Goal: Information Seeking & Learning: Understand process/instructions

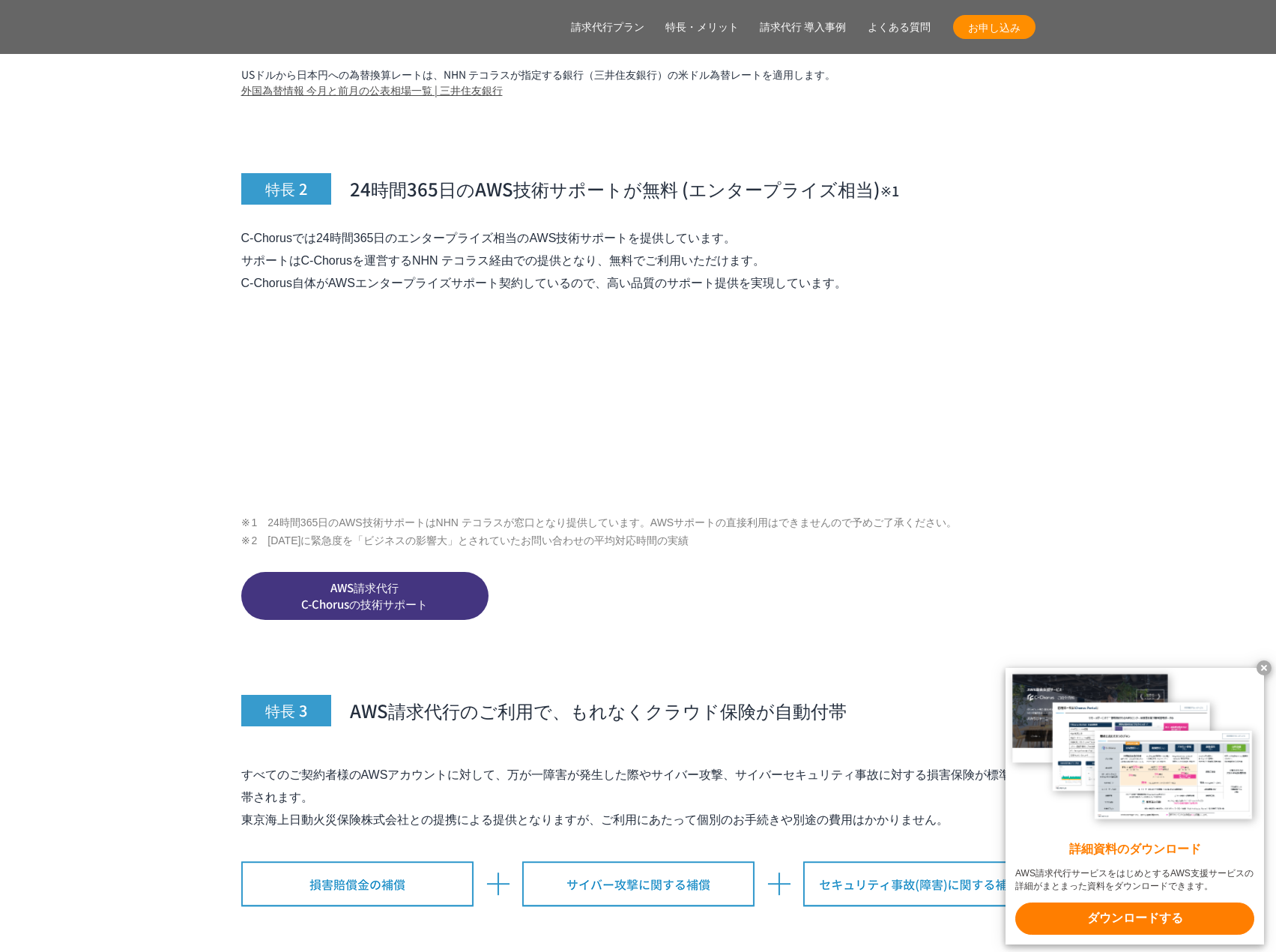
scroll to position [5495, 0]
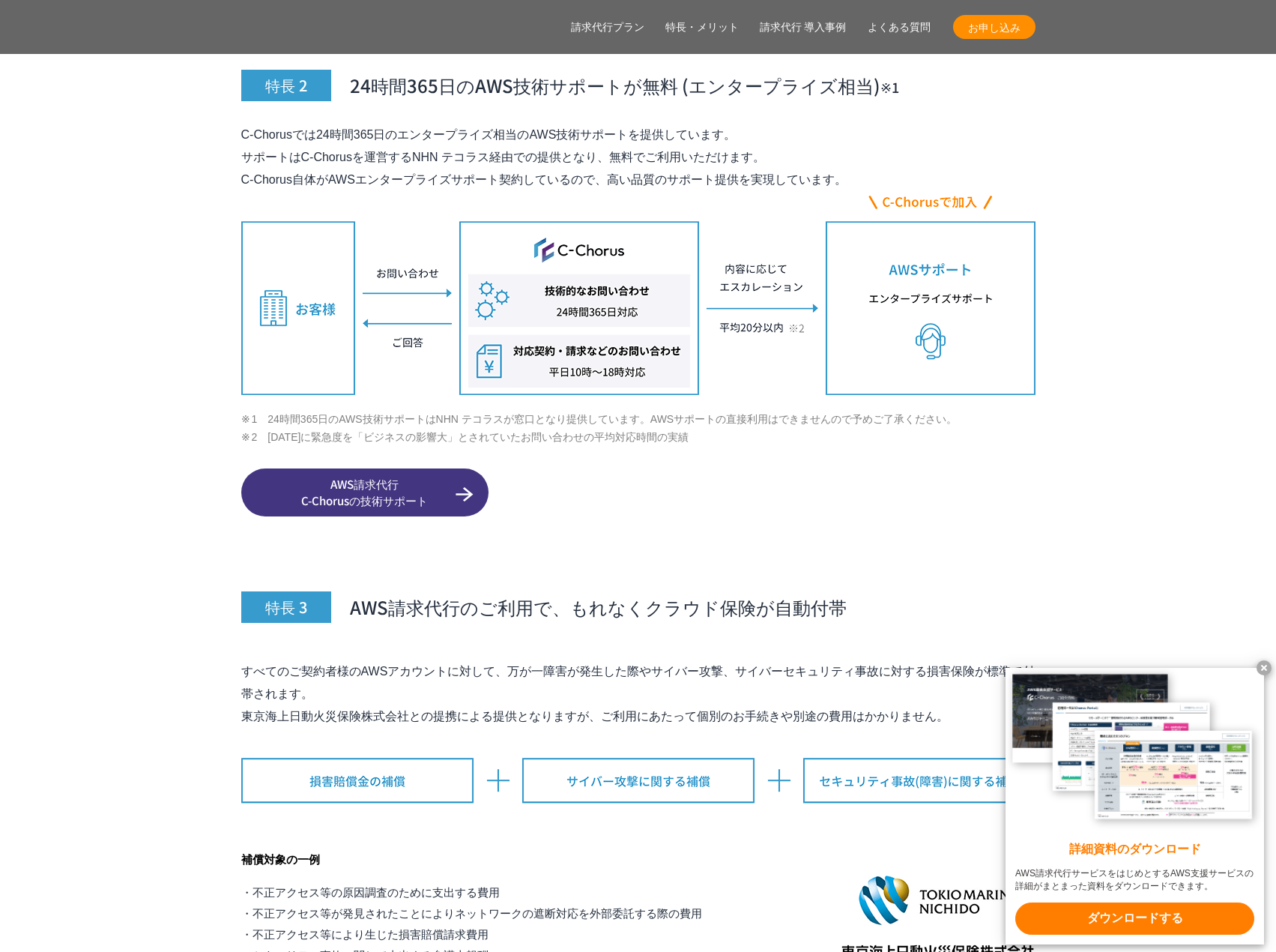
click at [1261, 669] on x-t at bounding box center [1264, 667] width 15 height 15
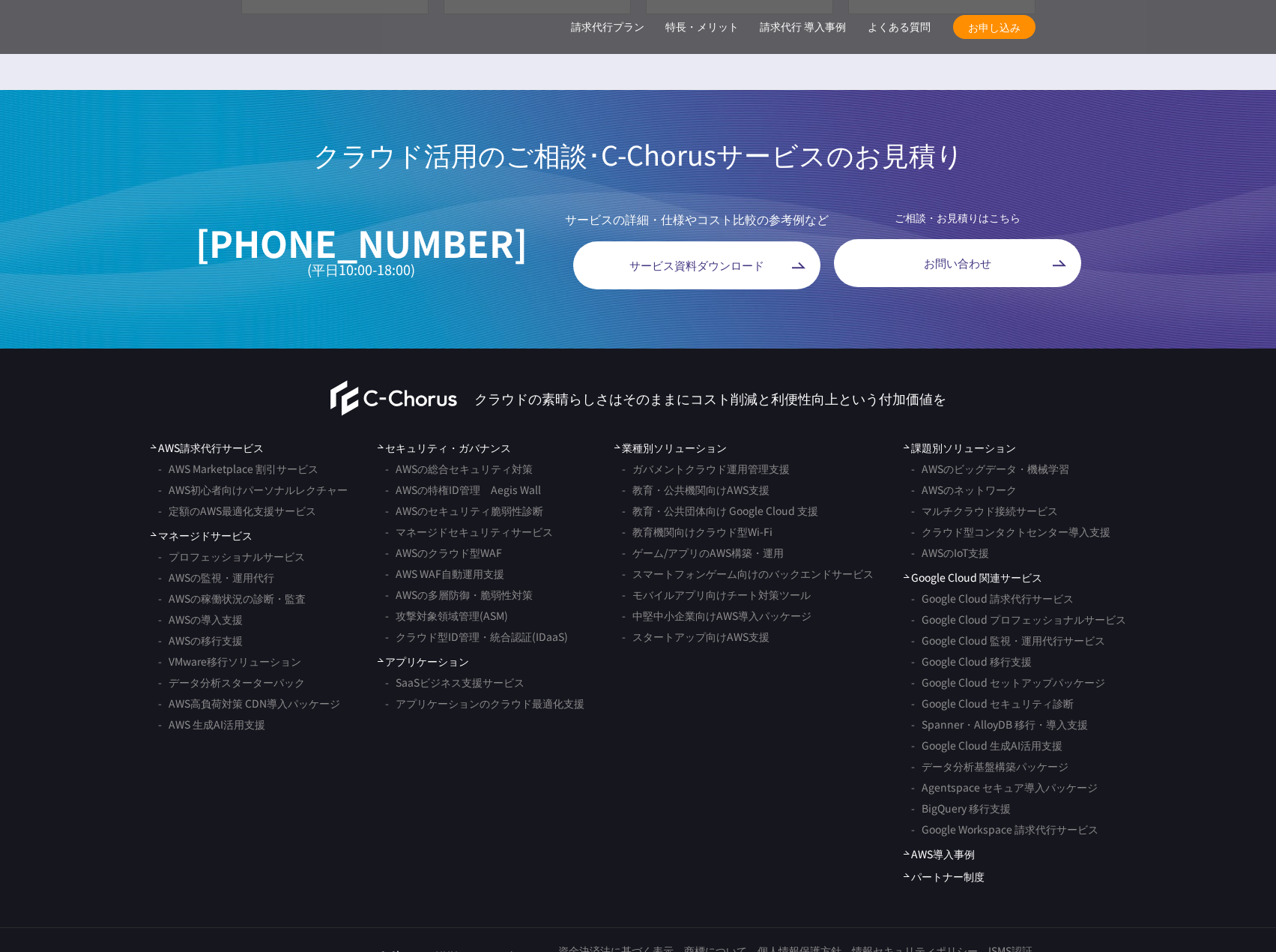
scroll to position [12128, 0]
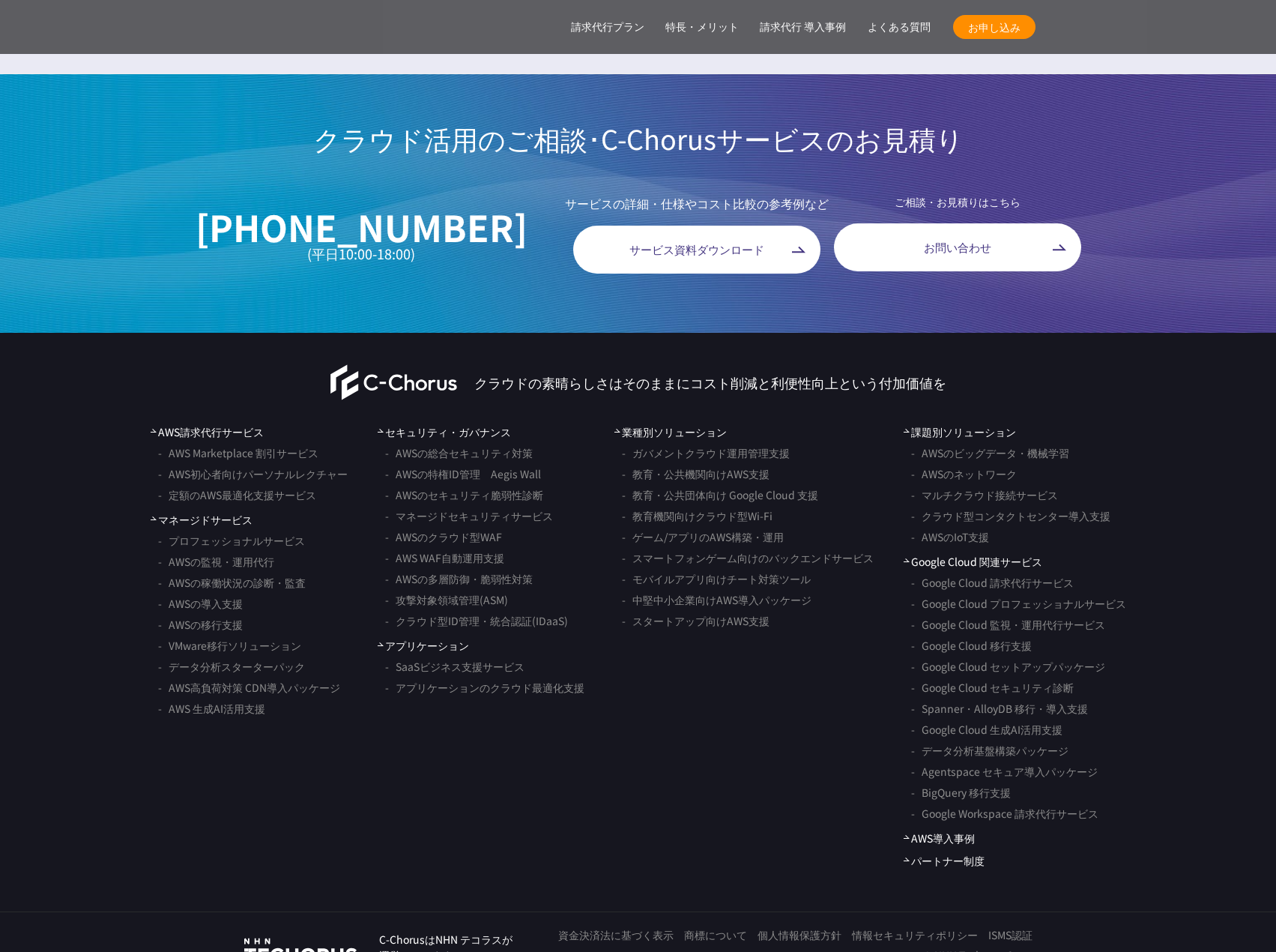
click at [116, 473] on nav "AWS請求代行サービス AWS Marketplace 割引サービス AWS初心者向けパーソナルレクチャー 定額のAWS最適化支援サービス マネージドサービス…" at bounding box center [638, 646] width 1276 height 444
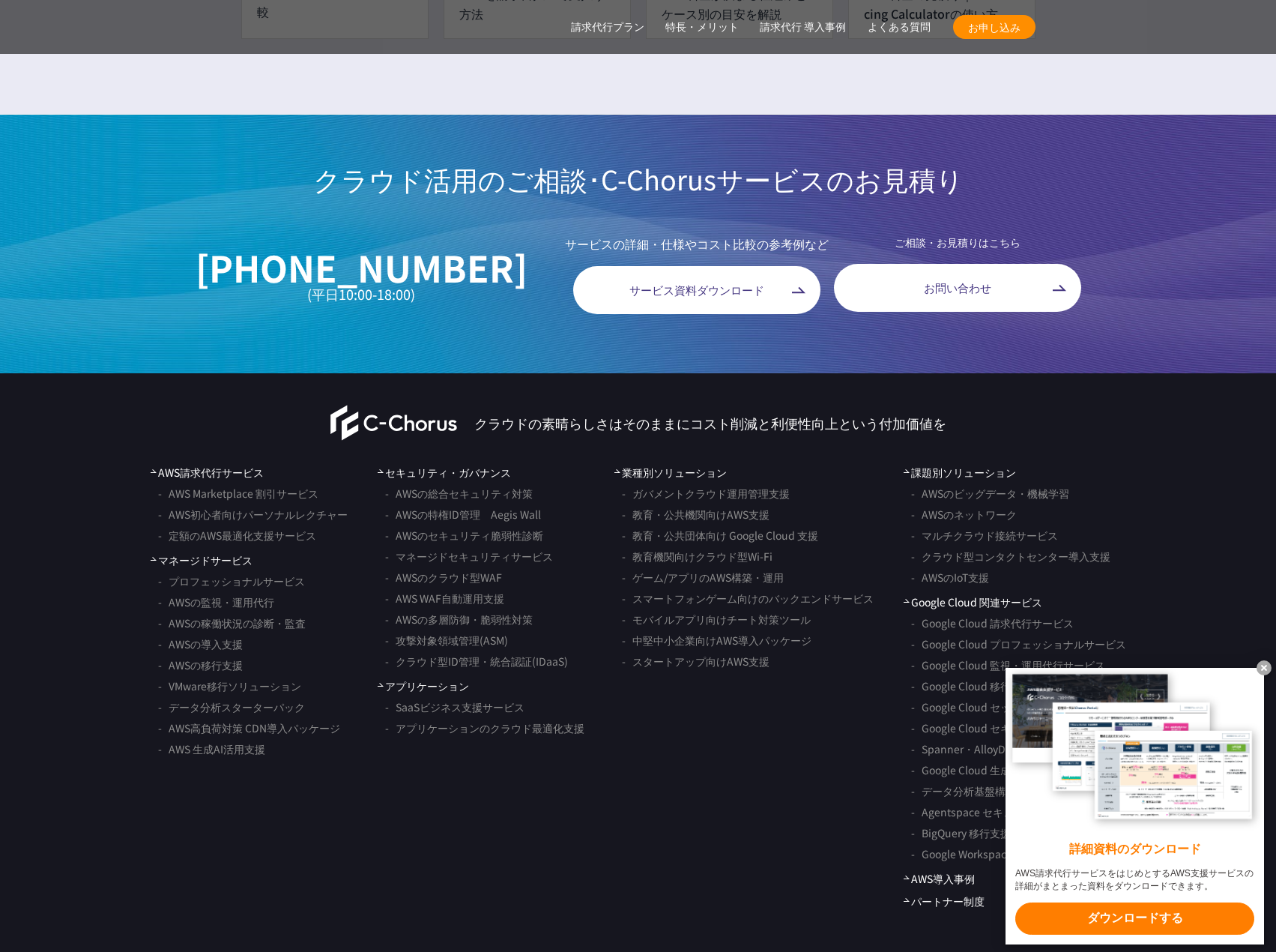
drag, startPoint x: 162, startPoint y: 736, endPoint x: 172, endPoint y: 987, distance: 251.2
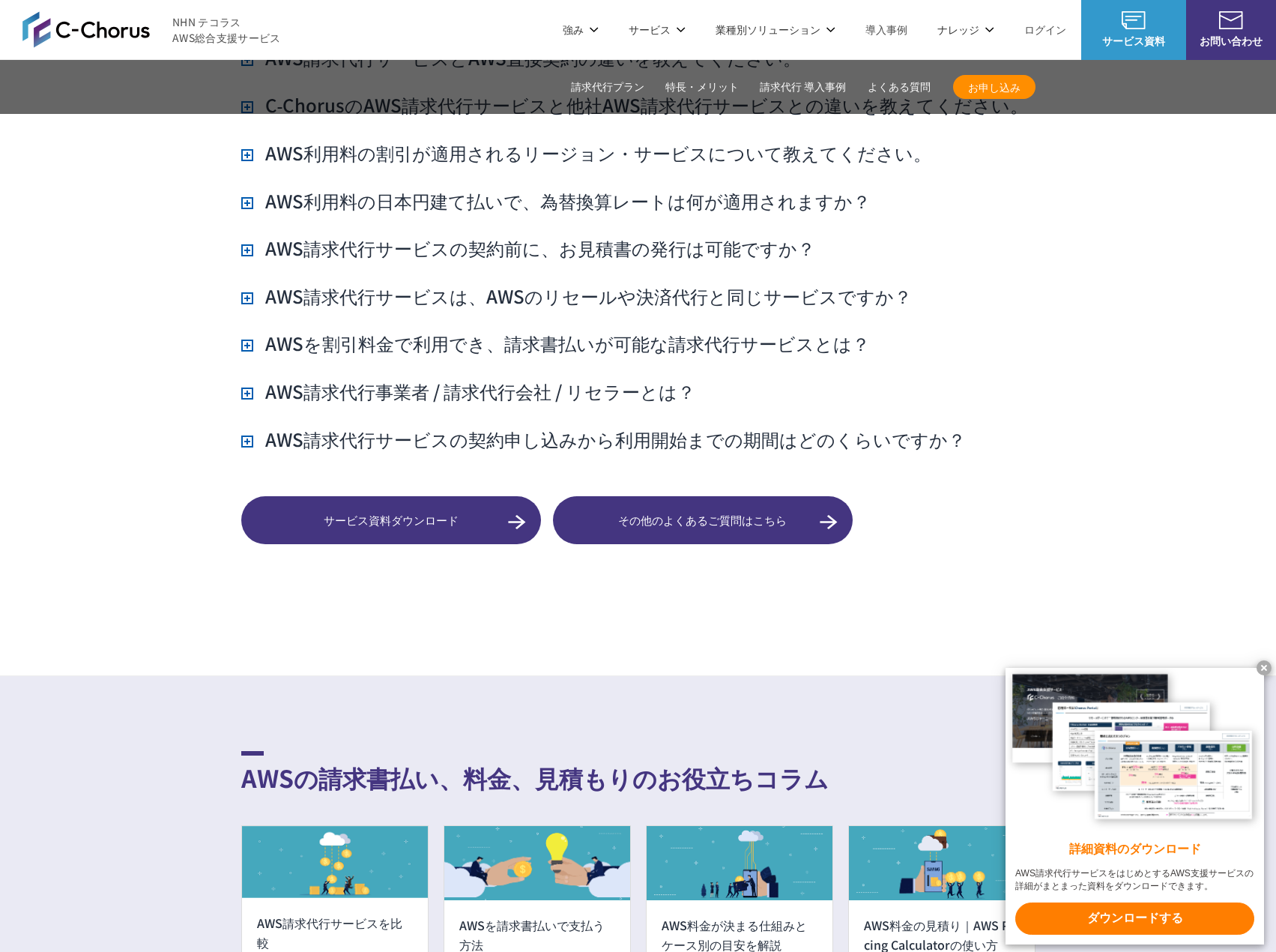
scroll to position [11130, 0]
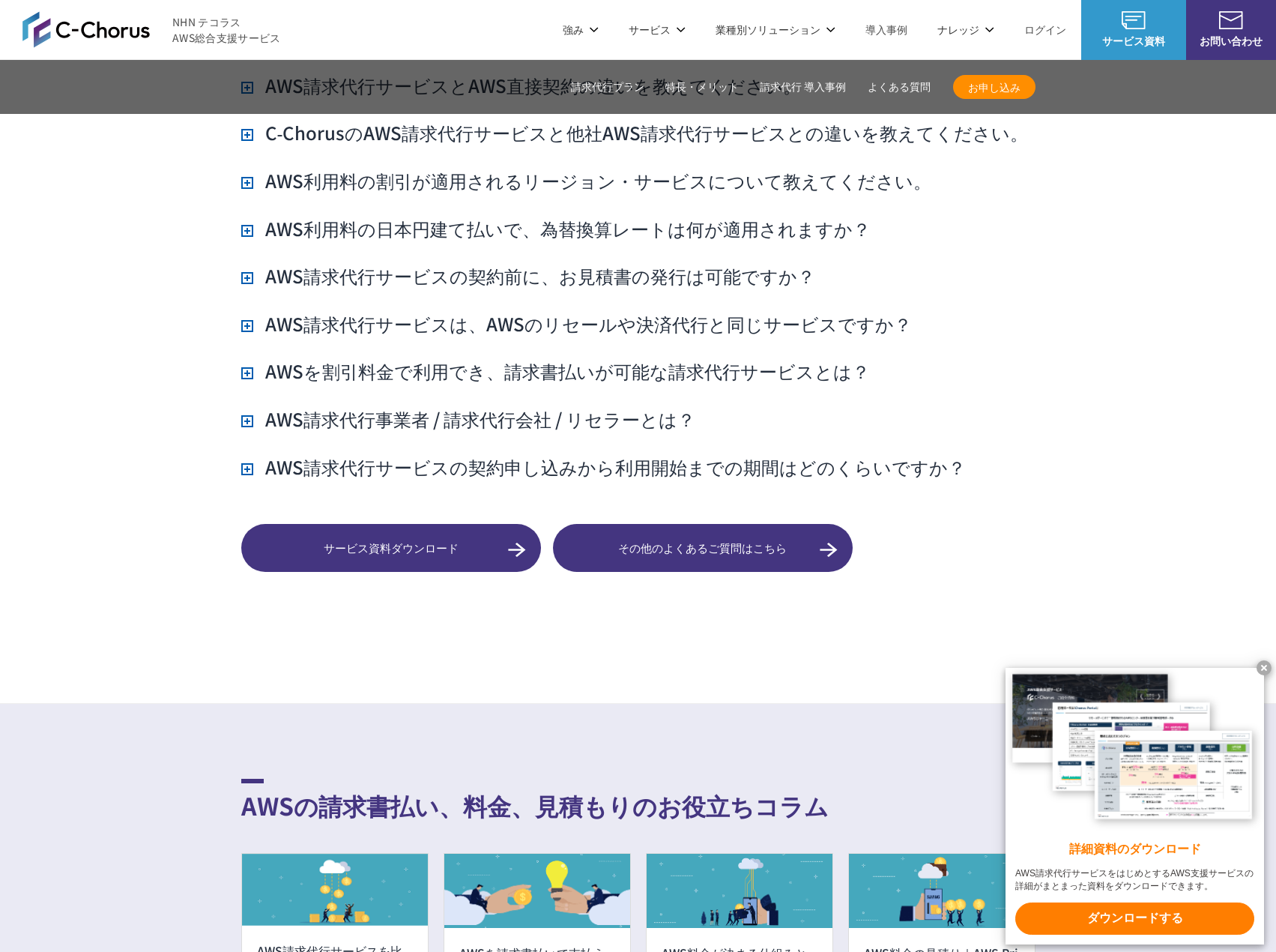
click at [258, 454] on h3 "AWS請求代行サービスの契約申し込みから利用開始までの期間はどのくらいですか？" at bounding box center [603, 467] width 725 height 25
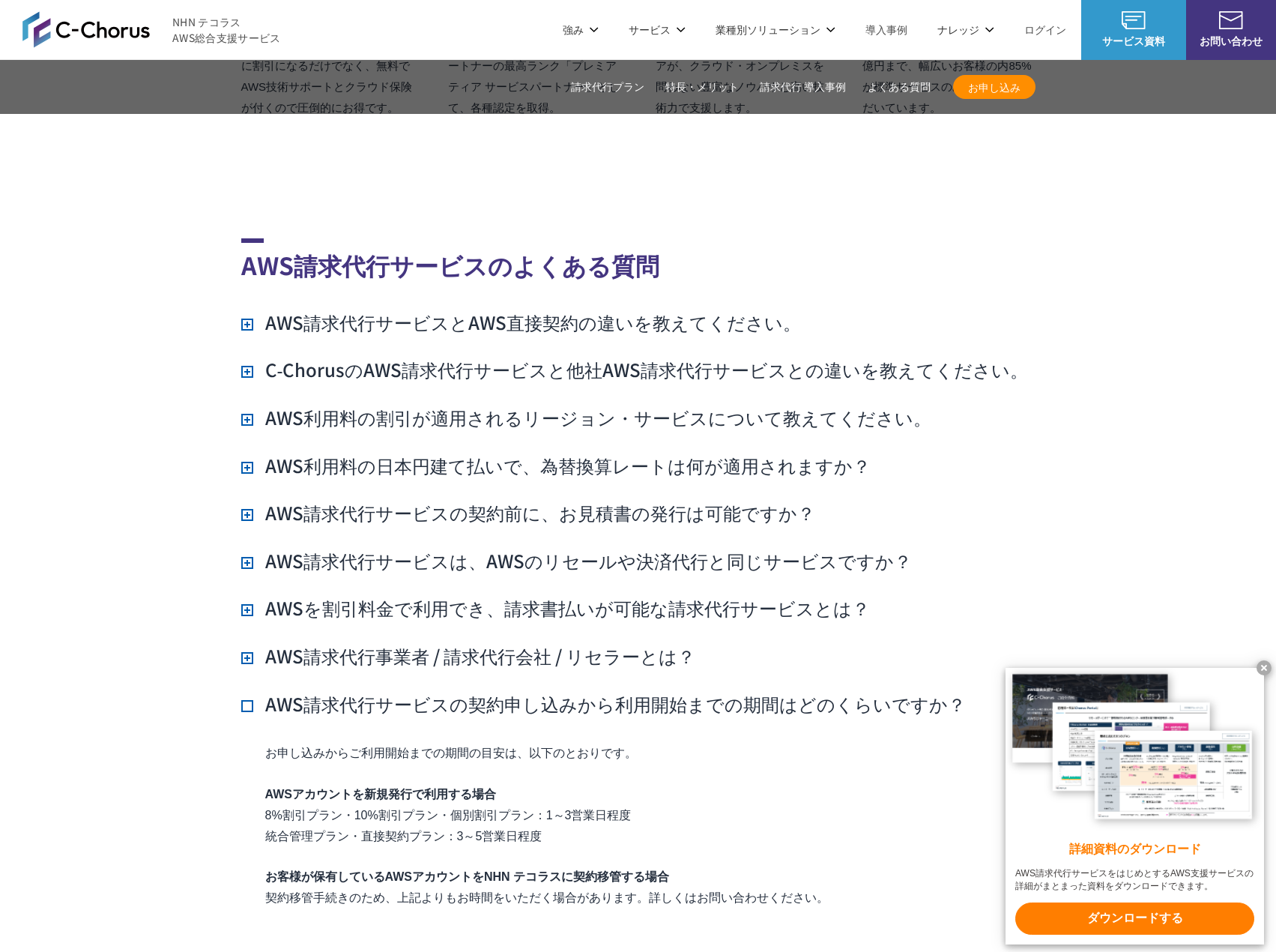
scroll to position [10879, 0]
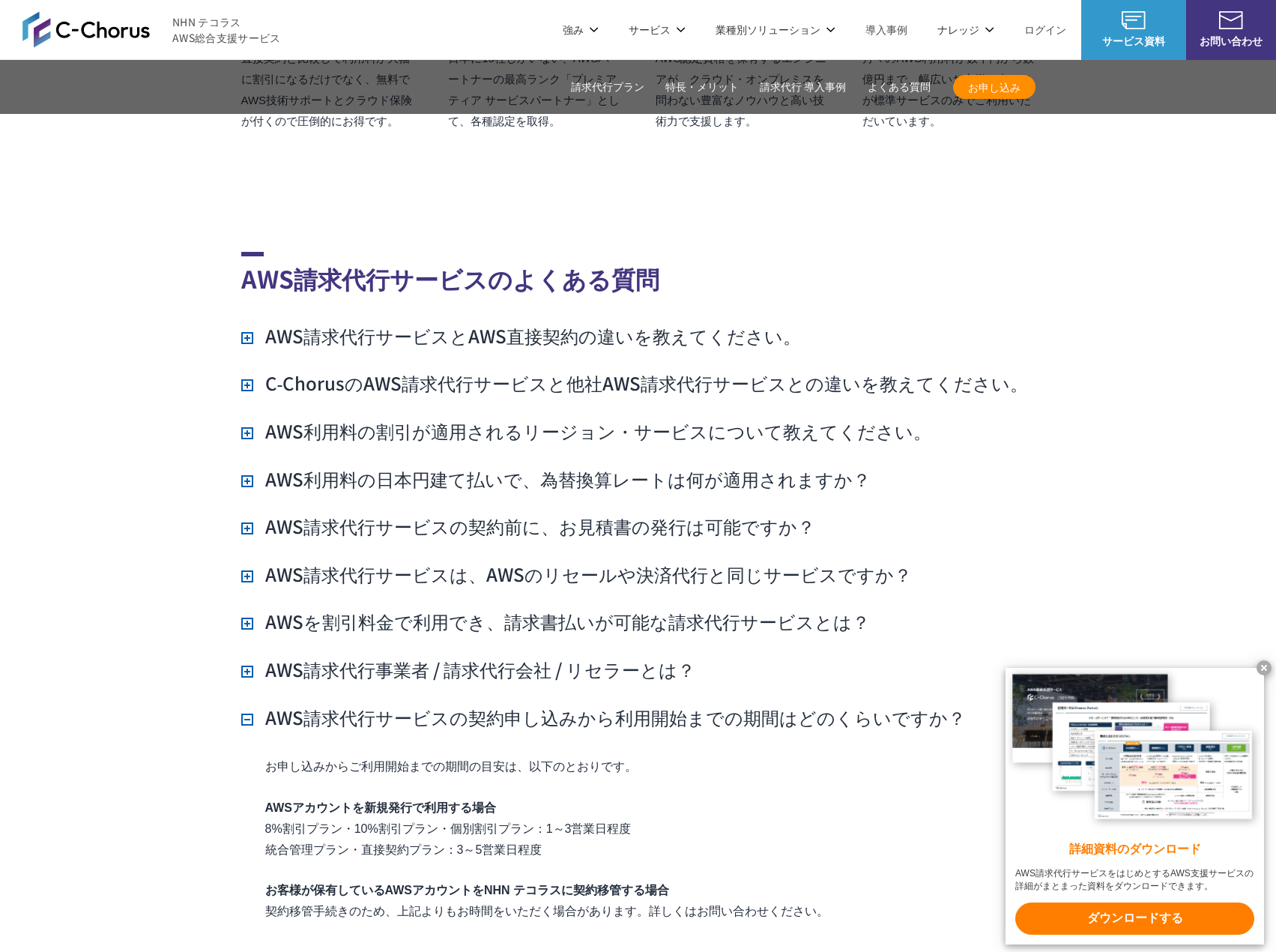
click at [241, 323] on h3 "AWS請求代行サービスとAWS直接契約の違いを教えてください。" at bounding box center [521, 335] width 560 height 25
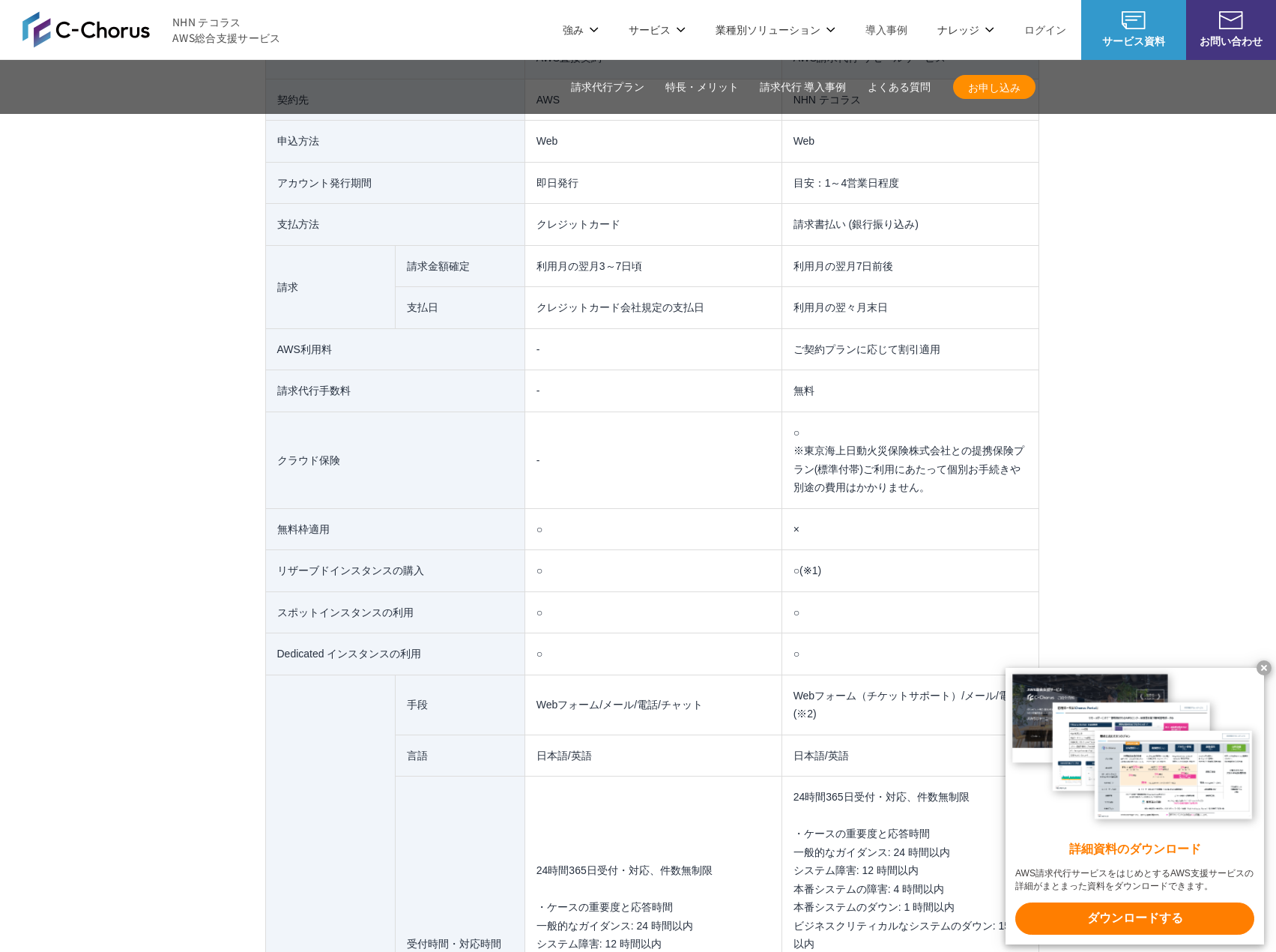
scroll to position [11130, 0]
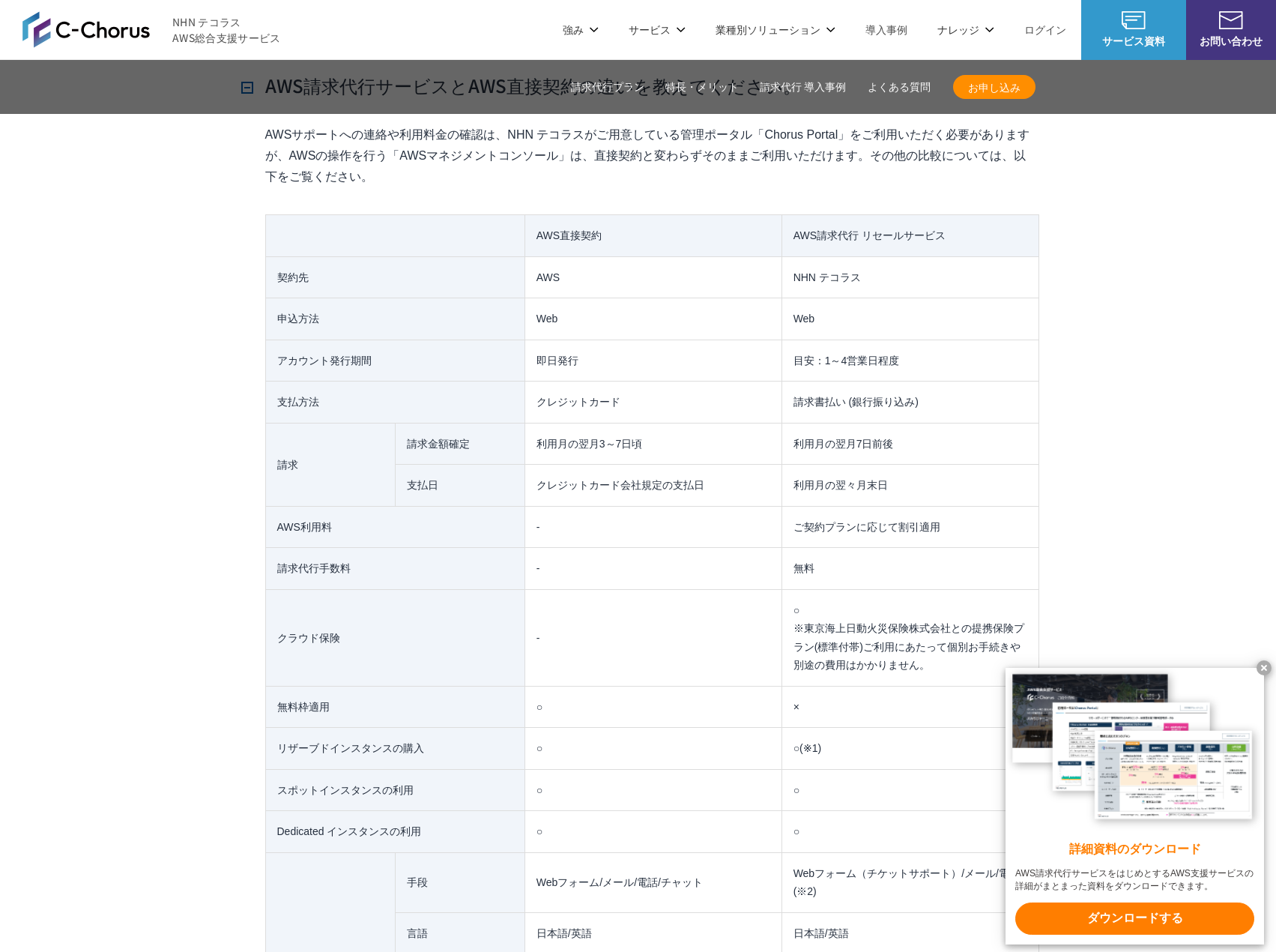
click at [880, 340] on td "目安：1～4営業日程度" at bounding box center [910, 360] width 257 height 42
click at [822, 344] on td "目安：1～4営業日程度" at bounding box center [910, 360] width 257 height 42
click at [822, 341] on td "目安：1～4営業日程度" at bounding box center [910, 360] width 257 height 42
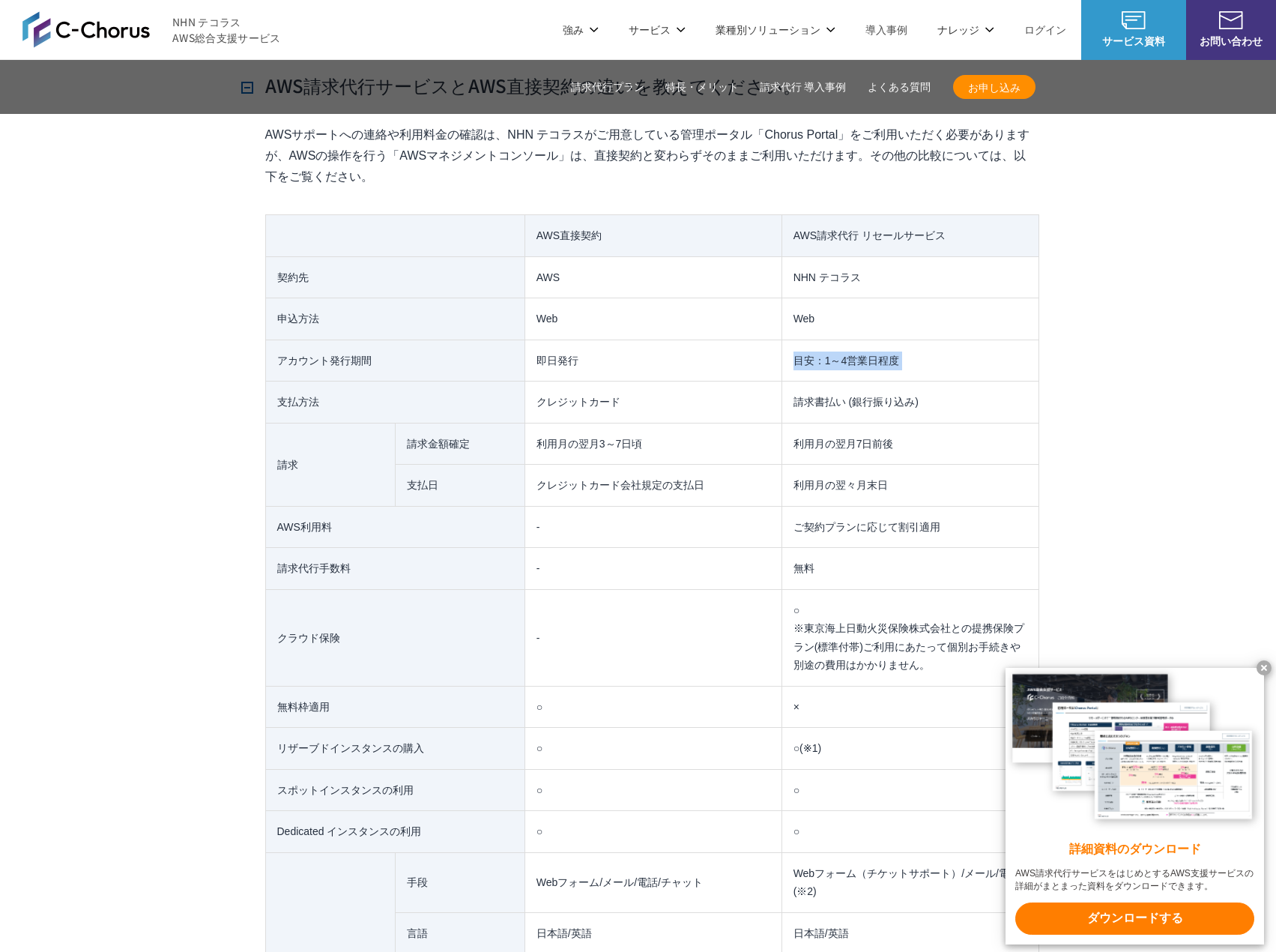
click at [822, 341] on td "目安：1～4営業日程度" at bounding box center [910, 360] width 257 height 42
